Goal: Task Accomplishment & Management: Manage account settings

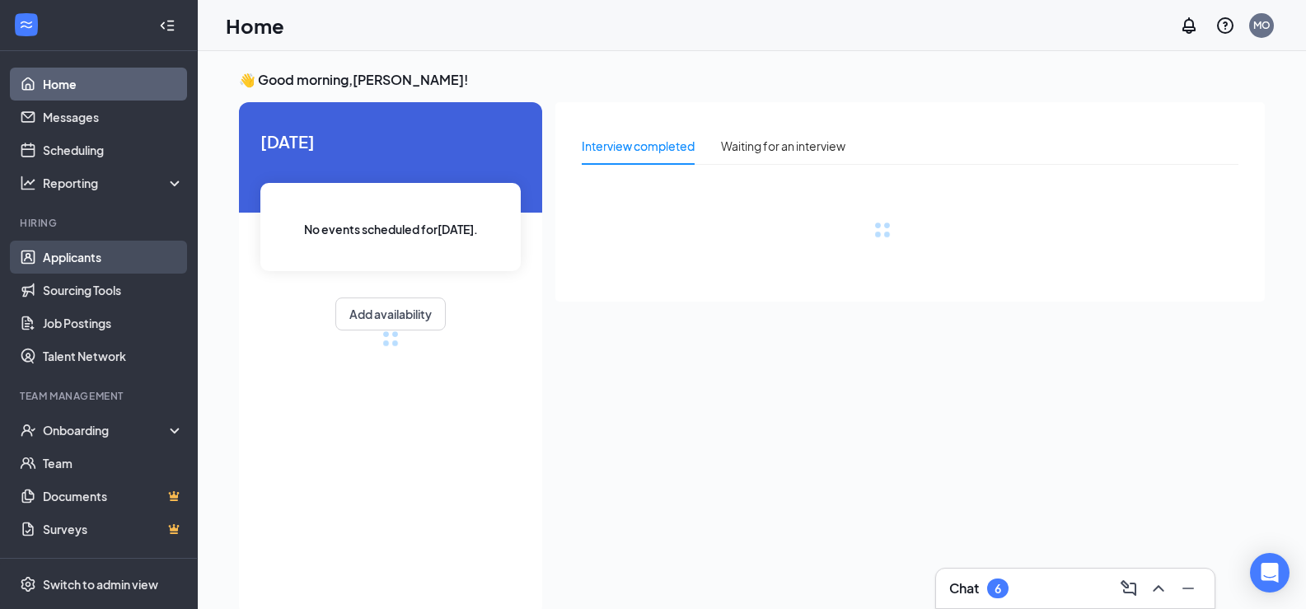
click at [89, 260] on link "Applicants" at bounding box center [113, 257] width 141 height 33
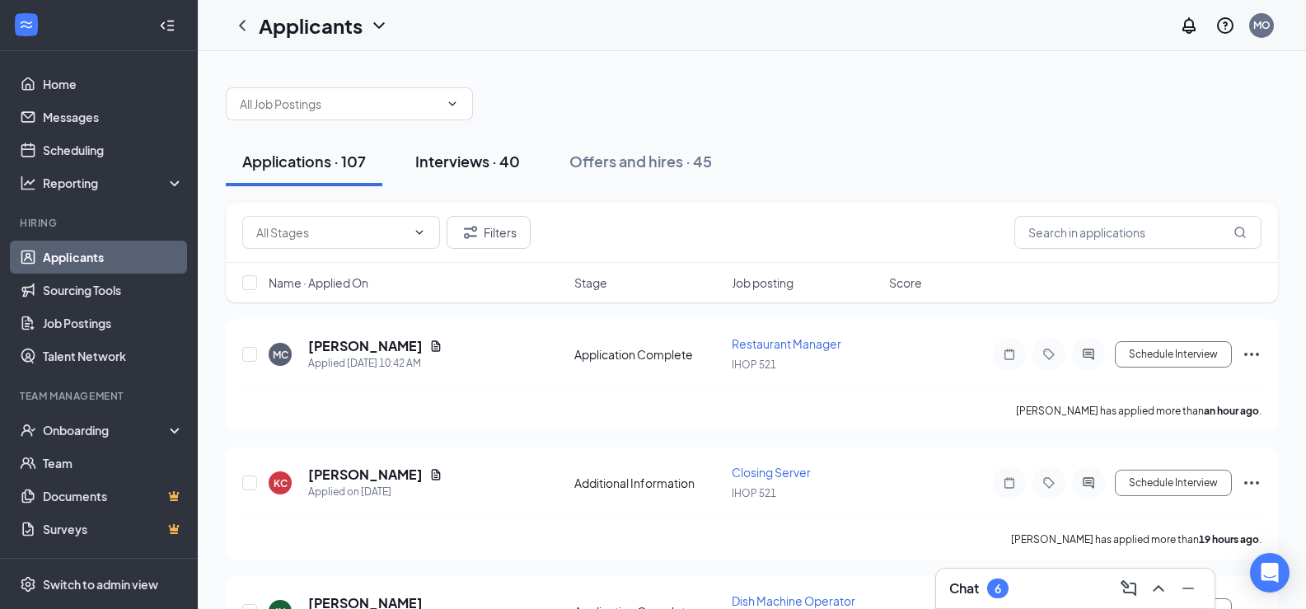
click at [466, 168] on div "Interviews · 40" at bounding box center [467, 161] width 105 height 21
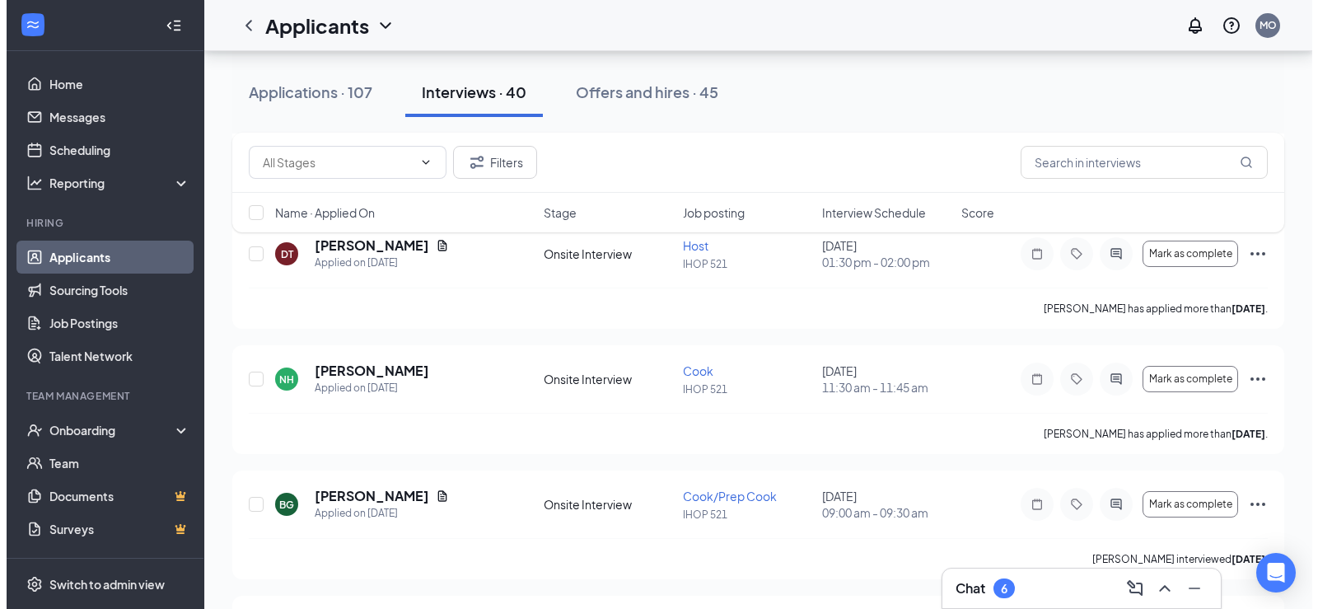
scroll to position [2967, 0]
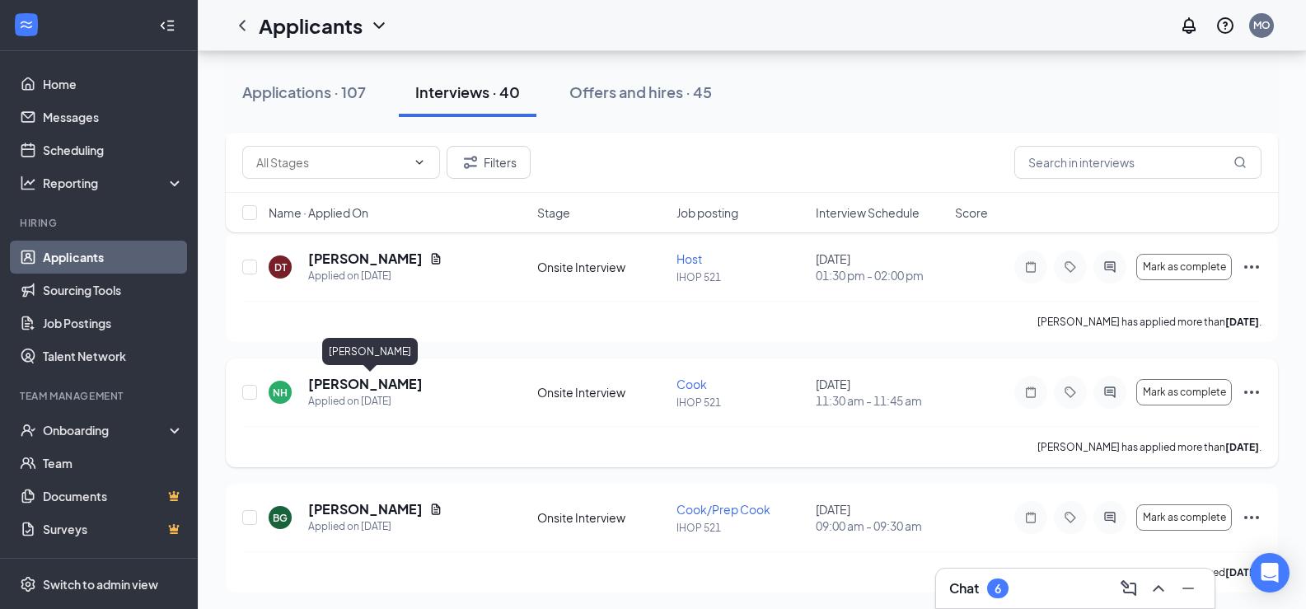
click at [401, 386] on h5 "[PERSON_NAME]" at bounding box center [365, 384] width 115 height 18
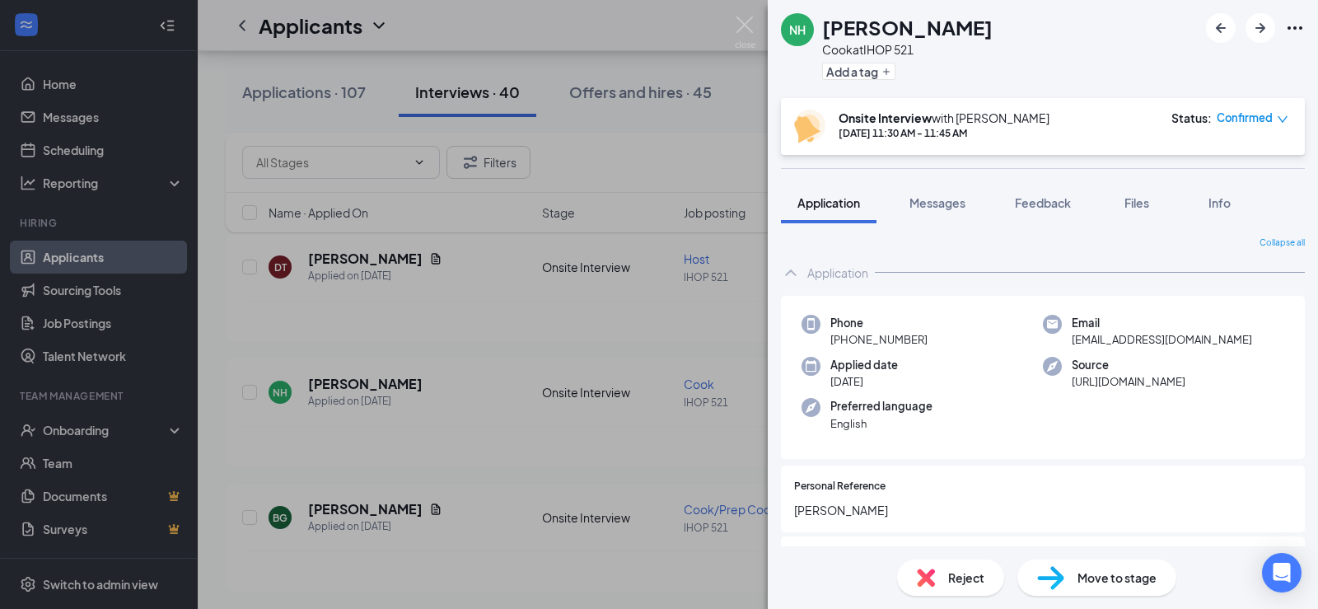
click at [1016, 392] on div "Phone [PHONE_NUMBER] Email [EMAIL_ADDRESS][DOMAIN_NAME] Applied date [DATE] Sou…" at bounding box center [1043, 378] width 524 height 164
